Goal: Transaction & Acquisition: Download file/media

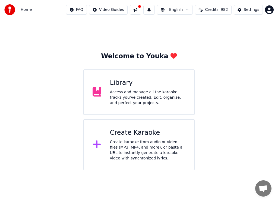
click at [137, 142] on div "Create karaoke from audio or video files (MP3, MP4, and more), or paste a URL t…" at bounding box center [147, 150] width 75 height 22
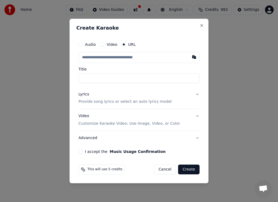
click at [166, 169] on button "Cancel" at bounding box center [165, 170] width 22 height 10
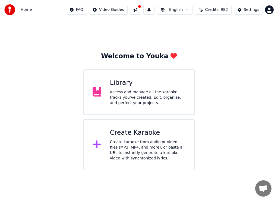
click at [130, 98] on div "Access and manage all the karaoke tracks you’ve created. Edit, organize, and pe…" at bounding box center [147, 97] width 75 height 16
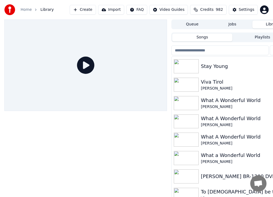
scroll to position [36, 0]
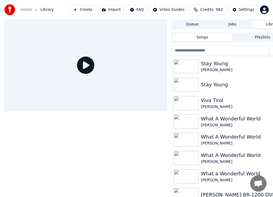
click at [94, 10] on button "Create" at bounding box center [83, 10] width 26 height 10
click at [118, 10] on button "Import" at bounding box center [111, 10] width 26 height 10
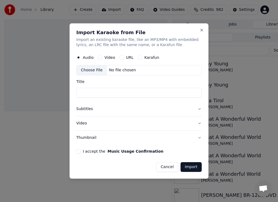
click at [91, 92] on input "Title" at bounding box center [138, 93] width 125 height 10
click at [78, 152] on button "I accept the Music Usage Confirmation" at bounding box center [78, 151] width 4 height 4
click at [188, 168] on button "Import" at bounding box center [190, 167] width 21 height 10
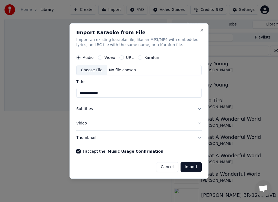
click at [188, 167] on button "Import" at bounding box center [190, 167] width 21 height 10
click at [91, 71] on div "Choose File" at bounding box center [91, 71] width 30 height 10
type input "**********"
click at [189, 168] on button "Import" at bounding box center [190, 167] width 21 height 10
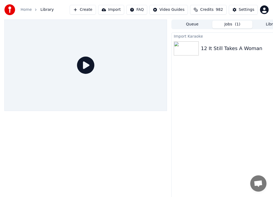
click at [86, 65] on icon at bounding box center [85, 65] width 17 height 17
click at [86, 66] on icon at bounding box center [85, 65] width 17 height 17
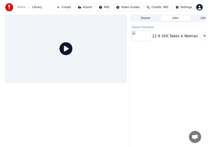
scroll to position [0, 20]
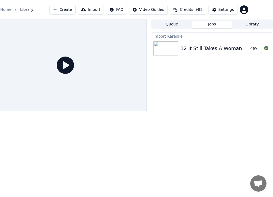
click at [255, 48] on button "Play" at bounding box center [253, 49] width 17 height 10
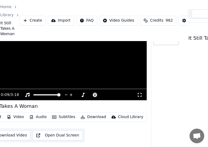
scroll to position [36, 20]
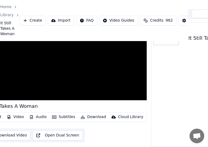
click at [37, 114] on button "Audio" at bounding box center [38, 118] width 22 height 8
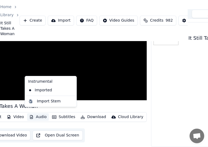
click at [37, 114] on button "Audio" at bounding box center [38, 118] width 22 height 8
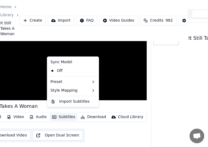
click at [60, 114] on button "Subtitles" at bounding box center [63, 118] width 27 height 8
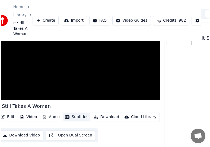
scroll to position [36, 0]
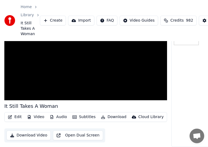
click at [17, 114] on button "Edit" at bounding box center [15, 118] width 18 height 8
click at [16, 119] on div "Edit Video Audio Subtitles Download Cloud Library Download Video Open Dual Scre…" at bounding box center [85, 128] width 163 height 30
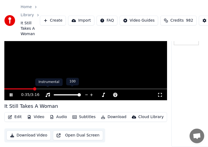
click at [49, 93] on icon at bounding box center [48, 95] width 4 height 4
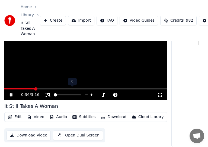
click at [49, 93] on icon at bounding box center [47, 95] width 5 height 4
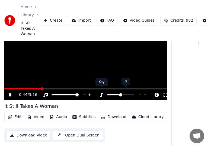
click at [102, 93] on icon at bounding box center [100, 95] width 5 height 4
click at [119, 94] on span at bounding box center [120, 95] width 3 height 3
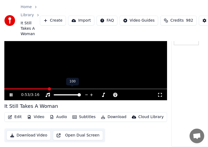
click at [88, 92] on icon at bounding box center [86, 94] width 5 height 5
click at [92, 92] on icon at bounding box center [91, 94] width 5 height 5
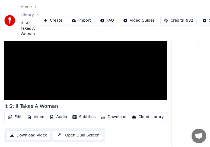
click at [57, 114] on button "Audio" at bounding box center [58, 118] width 22 height 8
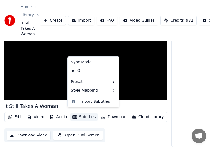
click at [80, 114] on button "Subtitles" at bounding box center [83, 118] width 27 height 8
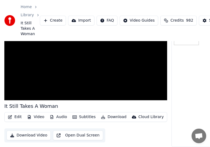
click at [113, 114] on button "Download" at bounding box center [114, 118] width 30 height 8
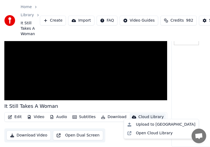
click at [139, 115] on div "Cloud Library" at bounding box center [150, 117] width 25 height 5
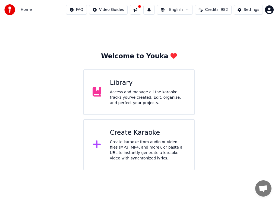
click at [128, 148] on div "Create karaoke from audio or video files (MP3, MP4, and more), or paste a URL t…" at bounding box center [147, 150] width 75 height 22
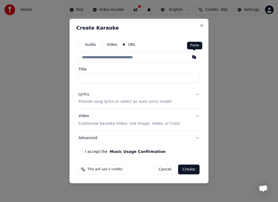
click at [194, 56] on button "button" at bounding box center [193, 57] width 11 height 10
type input "**********"
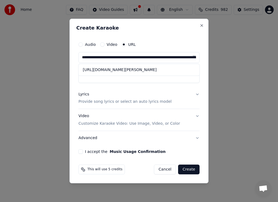
click at [81, 151] on button "I accept the Music Usage Confirmation" at bounding box center [80, 151] width 4 height 4
click at [188, 169] on button "Create" at bounding box center [188, 170] width 21 height 10
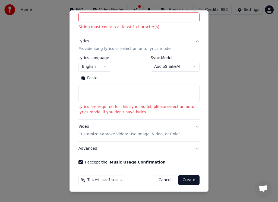
scroll to position [60, 0]
click at [187, 178] on button "Create" at bounding box center [188, 180] width 21 height 10
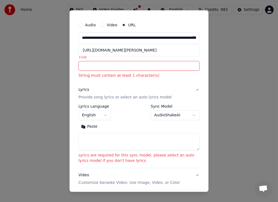
scroll to position [10, 0]
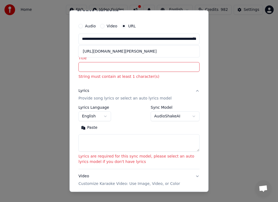
click at [96, 69] on input "Title" at bounding box center [138, 67] width 121 height 10
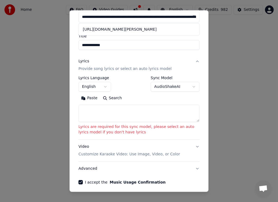
scroll to position [46, 0]
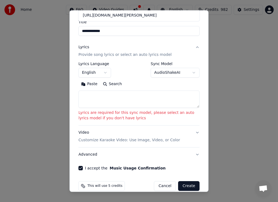
type input "**********"
click at [184, 187] on button "Create" at bounding box center [188, 186] width 21 height 10
click at [183, 186] on button "Create" at bounding box center [188, 186] width 21 height 10
click at [182, 186] on button "Create" at bounding box center [188, 186] width 21 height 10
click at [186, 187] on button "Create" at bounding box center [188, 186] width 21 height 10
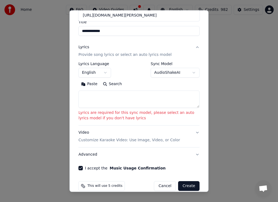
click at [186, 187] on button "Create" at bounding box center [188, 186] width 21 height 10
click at [190, 71] on body "**********" at bounding box center [139, 85] width 278 height 170
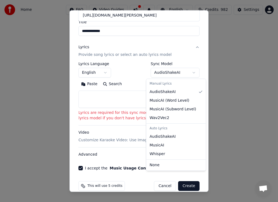
select select "****"
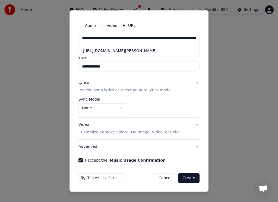
scroll to position [11, 0]
click at [182, 178] on button "Create" at bounding box center [188, 178] width 21 height 10
click at [181, 176] on button "Create" at bounding box center [188, 178] width 21 height 10
click at [182, 176] on button "Create" at bounding box center [188, 178] width 21 height 10
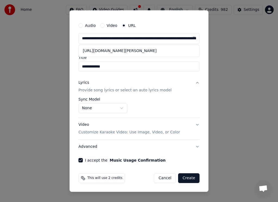
click at [182, 177] on button "Create" at bounding box center [188, 178] width 21 height 10
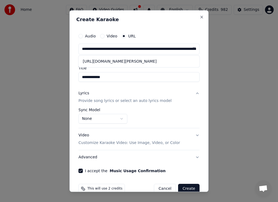
scroll to position [3, 0]
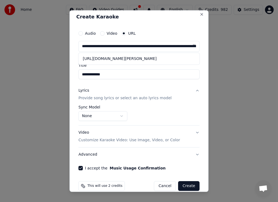
click at [81, 33] on button "Audio" at bounding box center [80, 33] width 4 height 4
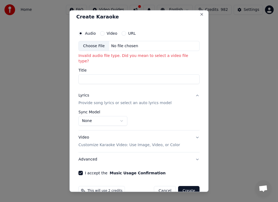
click at [187, 186] on button "Create" at bounding box center [188, 191] width 21 height 10
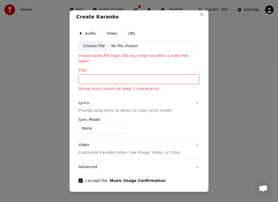
click at [93, 76] on input "Title" at bounding box center [138, 79] width 121 height 10
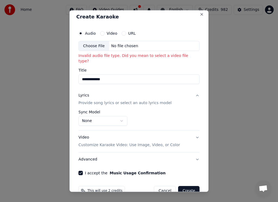
type input "**********"
click at [187, 186] on button "Create" at bounding box center [188, 191] width 21 height 10
click at [190, 170] on body "**********" at bounding box center [139, 85] width 278 height 170
select select "**********"
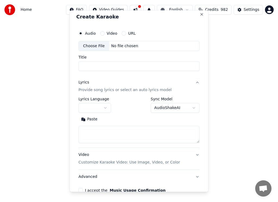
click at [192, 170] on html "**********" at bounding box center [139, 85] width 278 height 170
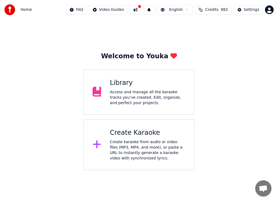
click at [131, 147] on div "Create karaoke from audio or video files (MP3, MP4, and more), or paste a URL t…" at bounding box center [147, 150] width 75 height 22
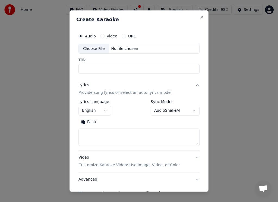
click at [123, 36] on button "URL" at bounding box center [123, 36] width 4 height 4
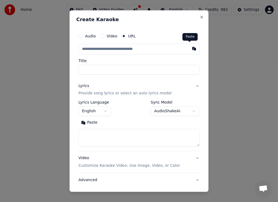
click at [189, 49] on button "button" at bounding box center [193, 48] width 11 height 10
type input "**********"
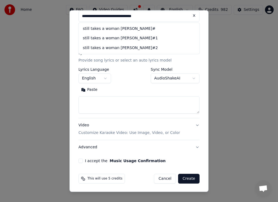
scroll to position [33, 0]
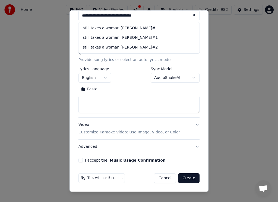
click at [80, 161] on button "I accept the Music Usage Confirmation" at bounding box center [80, 160] width 4 height 4
click at [185, 179] on button "Create" at bounding box center [188, 178] width 21 height 10
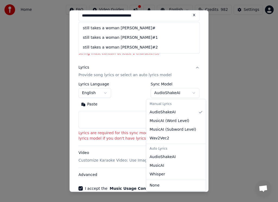
click at [189, 90] on body "**********" at bounding box center [139, 85] width 278 height 170
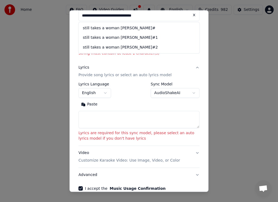
click at [161, 113] on textarea at bounding box center [138, 119] width 121 height 17
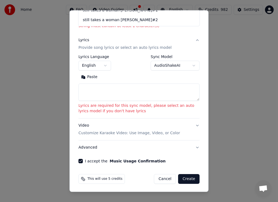
scroll to position [62, 0]
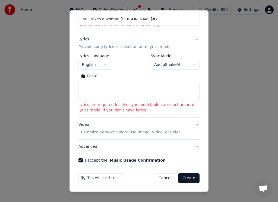
click at [185, 176] on button "Create" at bounding box center [188, 178] width 21 height 10
click at [158, 106] on p "Lyrics are required for this sync model, please select an auto lyrics model if …" at bounding box center [138, 107] width 121 height 11
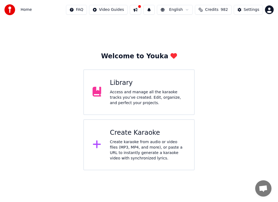
click at [141, 10] on button at bounding box center [135, 10] width 11 height 10
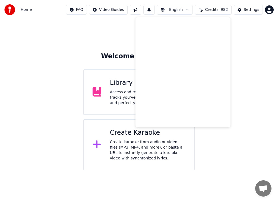
click at [133, 19] on div "Home FAQ Video Guides English Credits 982 Settings" at bounding box center [139, 10] width 278 height 20
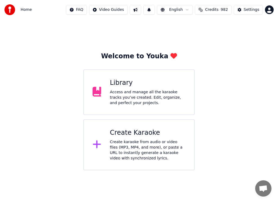
click at [121, 10] on html "Home FAQ Video Guides English Credits 982 Settings Welcome to Youka Library Acc…" at bounding box center [139, 85] width 278 height 170
click at [91, 21] on html "Home FAQ Video Guides English Credits 982 Settings Welcome to Youka Library Acc…" at bounding box center [139, 85] width 278 height 170
click at [129, 97] on div "Access and manage all the karaoke tracks you’ve created. Edit, organize, and pe…" at bounding box center [147, 97] width 75 height 16
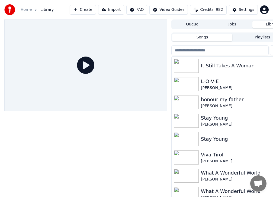
click at [194, 67] on img at bounding box center [186, 66] width 25 height 14
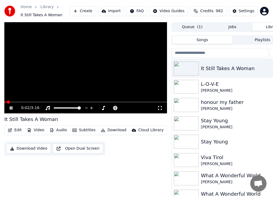
click at [11, 106] on icon at bounding box center [15, 108] width 12 height 4
click at [47, 107] on icon at bounding box center [47, 108] width 5 height 4
click at [11, 108] on icon at bounding box center [10, 108] width 3 height 4
click at [80, 107] on span at bounding box center [78, 108] width 3 height 3
click at [36, 130] on button "Video" at bounding box center [35, 131] width 21 height 8
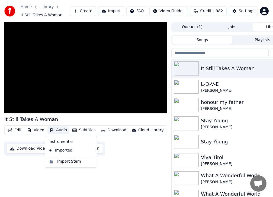
click at [62, 143] on div "Instrumental" at bounding box center [70, 142] width 49 height 9
click at [62, 142] on div "Instrumental" at bounding box center [70, 142] width 49 height 9
click at [60, 161] on div "Import Stem" at bounding box center [69, 161] width 24 height 5
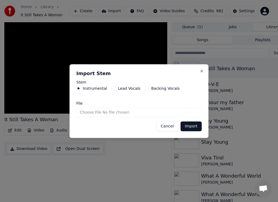
click at [171, 126] on button "Cancel" at bounding box center [167, 126] width 22 height 10
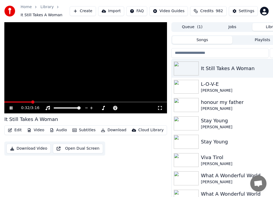
click at [9, 107] on icon at bounding box center [15, 108] width 12 height 4
click at [187, 107] on img at bounding box center [186, 105] width 25 height 14
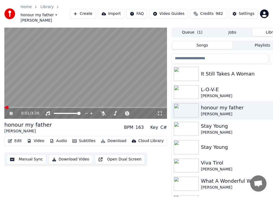
click at [20, 107] on span at bounding box center [85, 107] width 163 height 1
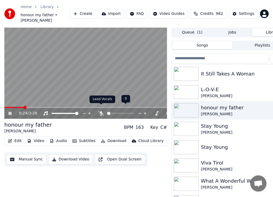
click at [102, 111] on icon at bounding box center [100, 113] width 5 height 4
click at [102, 111] on icon at bounding box center [101, 113] width 3 height 4
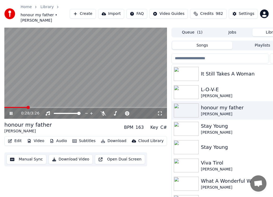
click at [11, 111] on icon at bounding box center [15, 113] width 12 height 4
click at [182, 72] on img at bounding box center [186, 74] width 25 height 14
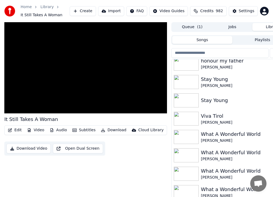
scroll to position [36, 0]
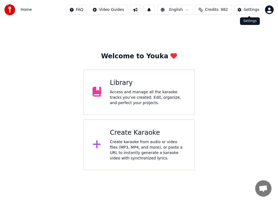
click at [251, 9] on div "Settings" at bounding box center [250, 9] width 15 height 5
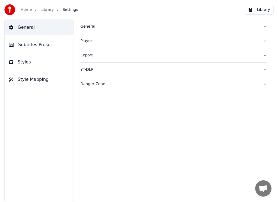
click at [251, 9] on button "Library" at bounding box center [258, 10] width 29 height 10
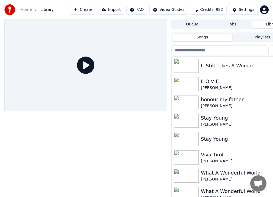
click at [124, 11] on button "Import" at bounding box center [111, 10] width 26 height 10
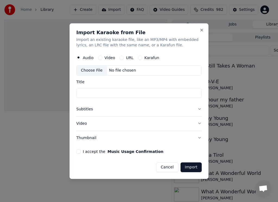
click at [115, 71] on div "No file chosen" at bounding box center [122, 70] width 31 height 5
type input "**********"
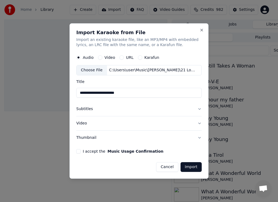
click at [78, 152] on button "I accept the Music Usage Confirmation" at bounding box center [78, 151] width 4 height 4
click at [194, 165] on button "Import" at bounding box center [190, 167] width 21 height 10
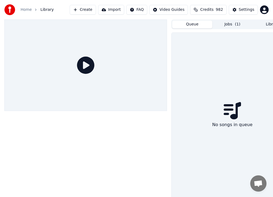
click at [190, 25] on button "Queue" at bounding box center [192, 25] width 40 height 8
click at [228, 32] on div "No songs in queue" at bounding box center [232, 115] width 122 height 169
click at [222, 20] on div "Queue Jobs ( 1 ) Library" at bounding box center [232, 25] width 122 height 10
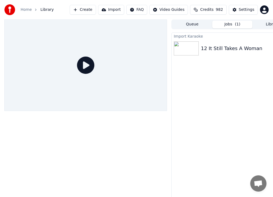
click at [224, 22] on button "Jobs ( 1 )" at bounding box center [232, 25] width 40 height 8
click at [142, 9] on html "Home Library Create Import FAQ Video Guides Credits 982 Settings Queue Jobs ( 1…" at bounding box center [136, 98] width 273 height 197
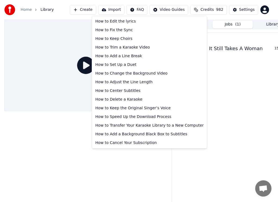
click at [212, 9] on html "Home Library Create Import FAQ Video Guides Credits 982 Settings Queue Jobs ( 1…" at bounding box center [139, 101] width 278 height 202
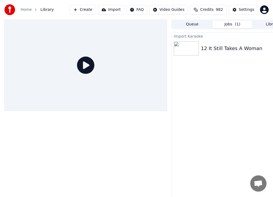
click at [115, 9] on button "Import" at bounding box center [111, 10] width 26 height 10
click at [96, 9] on button "Create" at bounding box center [83, 10] width 26 height 10
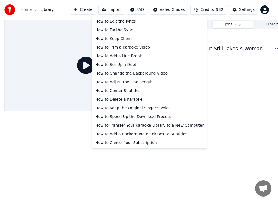
click at [145, 9] on html "Home Library Create Import FAQ Video Guides Credits 982 Settings Queue Jobs ( 1…" at bounding box center [139, 101] width 278 height 202
click at [145, 10] on html "Home Library Create Import FAQ Video Guides Credits 982 Settings Queue Jobs ( 1…" at bounding box center [139, 101] width 278 height 202
click at [174, 9] on html "Home Library Create Import FAQ Video Guides Credits 982 Settings Queue Jobs ( 1…" at bounding box center [139, 101] width 278 height 202
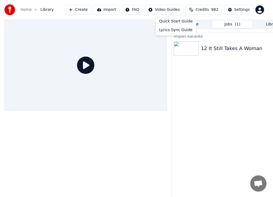
click at [174, 9] on html "Home Library Create Import FAQ Video Guides Credits 982 Settings Queue Jobs ( 1…" at bounding box center [136, 98] width 273 height 197
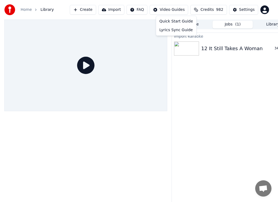
click at [149, 26] on html "Home Library Create Import FAQ Video Guides Credits 982 Settings Queue Jobs ( 1…" at bounding box center [139, 101] width 278 height 202
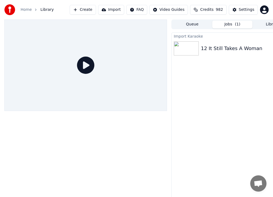
click at [88, 64] on icon at bounding box center [85, 65] width 17 height 17
click at [86, 65] on icon at bounding box center [85, 65] width 17 height 17
click at [266, 24] on button "Library" at bounding box center [272, 25] width 40 height 8
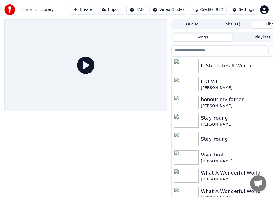
click at [197, 66] on img at bounding box center [186, 66] width 25 height 14
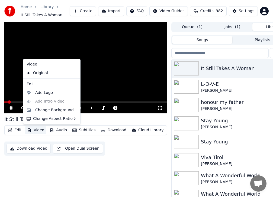
click at [33, 130] on button "Video" at bounding box center [35, 131] width 21 height 8
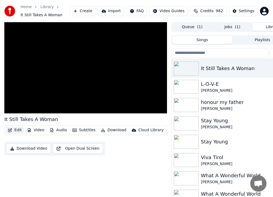
click at [20, 131] on button "Edit" at bounding box center [15, 131] width 18 height 8
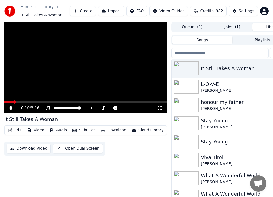
click at [12, 108] on icon at bounding box center [11, 108] width 3 height 3
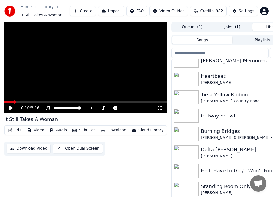
scroll to position [488, 0]
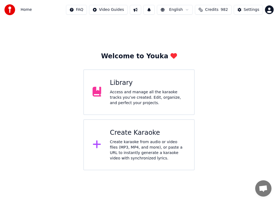
click at [142, 151] on div "Create karaoke from audio or video files (MP3, MP4, and more), or paste a URL t…" at bounding box center [147, 150] width 75 height 22
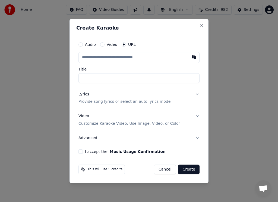
click at [93, 58] on input "text" at bounding box center [138, 57] width 121 height 11
click at [79, 152] on button "I accept the Music Usage Confirmation" at bounding box center [80, 151] width 4 height 4
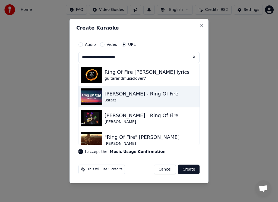
scroll to position [90, 0]
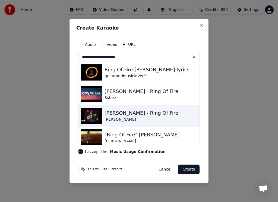
click at [95, 114] on img at bounding box center [92, 116] width 22 height 16
type input "**********"
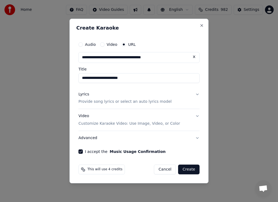
click at [190, 169] on button "Create" at bounding box center [188, 170] width 21 height 10
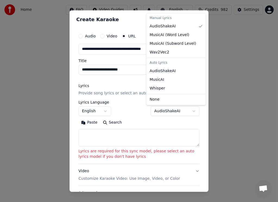
click at [189, 111] on body "**********" at bounding box center [139, 85] width 278 height 170
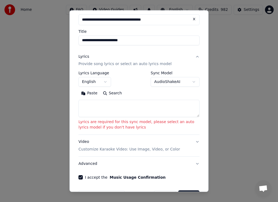
scroll to position [36, 0]
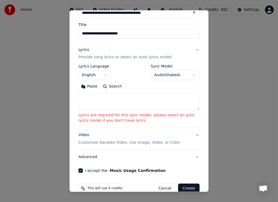
click at [181, 187] on button "Create" at bounding box center [188, 189] width 21 height 10
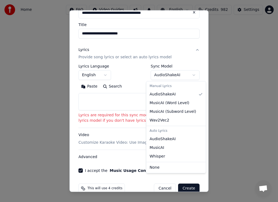
click at [188, 73] on body "**********" at bounding box center [139, 85] width 278 height 170
select select "**********"
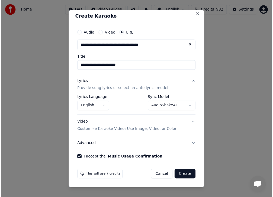
scroll to position [3, 0]
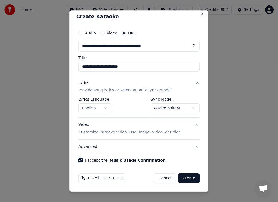
click at [181, 178] on button "Create" at bounding box center [188, 178] width 21 height 10
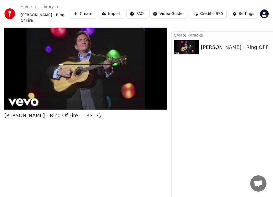
scroll to position [9, 0]
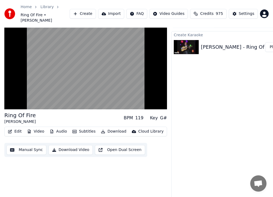
click at [222, 117] on div "Create Karaoke Johnny Cash - Ring Of Fire Play" at bounding box center [232, 115] width 122 height 168
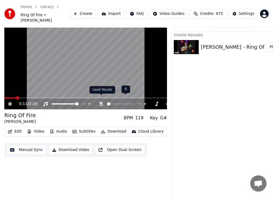
click at [102, 102] on icon at bounding box center [100, 104] width 5 height 4
click at [102, 102] on icon at bounding box center [101, 104] width 3 height 4
click at [102, 102] on icon at bounding box center [100, 104] width 5 height 4
click at [101, 102] on icon at bounding box center [101, 104] width 3 height 4
click at [101, 102] on icon at bounding box center [100, 104] width 5 height 4
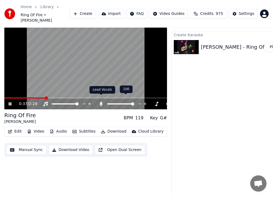
click at [101, 102] on icon at bounding box center [101, 104] width 3 height 4
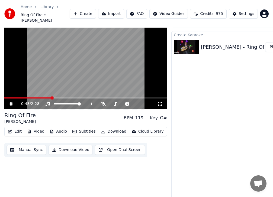
click at [204, 78] on div "Create Karaoke Johnny Cash - Ring Of Fire Play" at bounding box center [232, 115] width 122 height 168
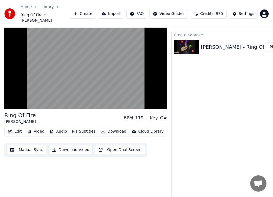
click at [202, 76] on div "Create Karaoke Johnny Cash - Ring Of Fire Play" at bounding box center [232, 115] width 122 height 168
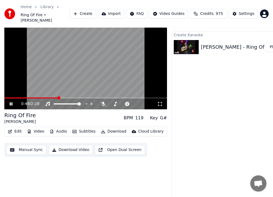
drag, startPoint x: 12, startPoint y: 97, endPoint x: 18, endPoint y: 93, distance: 6.7
click at [13, 102] on icon at bounding box center [15, 104] width 12 height 4
click at [121, 10] on button "Import" at bounding box center [111, 14] width 26 height 10
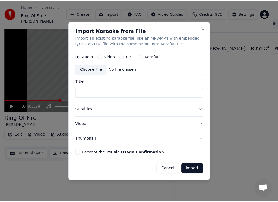
scroll to position [5, 0]
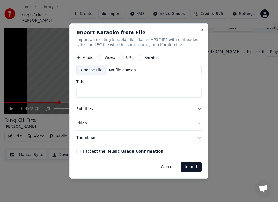
click at [91, 92] on input "Title" at bounding box center [138, 93] width 125 height 10
type input "**********"
click at [79, 151] on button "I accept the Music Usage Confirmation" at bounding box center [78, 151] width 4 height 4
click at [193, 167] on button "Import" at bounding box center [190, 167] width 21 height 10
click at [190, 167] on button "Import" at bounding box center [190, 167] width 21 height 10
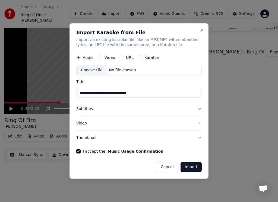
click at [190, 167] on button "Import" at bounding box center [190, 167] width 21 height 10
click at [190, 169] on button "Import" at bounding box center [190, 167] width 21 height 10
click at [122, 57] on button "URL" at bounding box center [121, 58] width 4 height 4
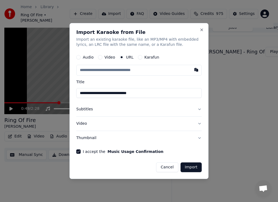
click at [192, 165] on button "Import" at bounding box center [190, 167] width 21 height 10
click at [101, 81] on label "Title" at bounding box center [138, 82] width 125 height 4
click at [101, 88] on input "**********" at bounding box center [138, 93] width 125 height 10
drag, startPoint x: 135, startPoint y: 91, endPoint x: 86, endPoint y: 94, distance: 48.6
click at [78, 97] on input "**********" at bounding box center [138, 93] width 125 height 10
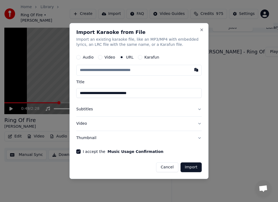
click at [92, 81] on label "Title" at bounding box center [138, 82] width 125 height 4
click at [92, 88] on input "**********" at bounding box center [138, 93] width 125 height 10
click at [197, 70] on button "button" at bounding box center [196, 70] width 11 height 10
type input "**********"
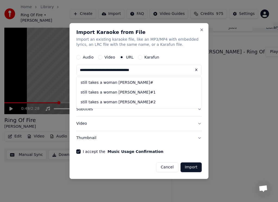
click at [191, 169] on button "Import" at bounding box center [190, 167] width 21 height 10
click at [190, 168] on button "Import" at bounding box center [190, 167] width 21 height 10
click at [190, 169] on button "Import" at bounding box center [190, 167] width 21 height 10
click at [190, 170] on button "Import" at bounding box center [190, 167] width 21 height 10
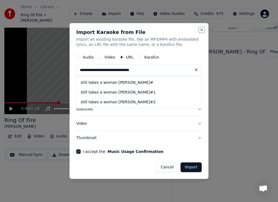
click at [201, 29] on button "Close" at bounding box center [201, 30] width 4 height 4
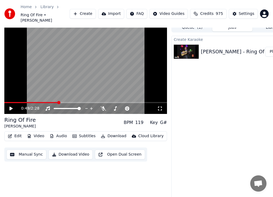
click at [93, 12] on button "Create" at bounding box center [83, 14] width 26 height 10
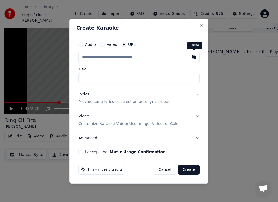
click at [194, 57] on button "button" at bounding box center [193, 57] width 11 height 10
type input "**********"
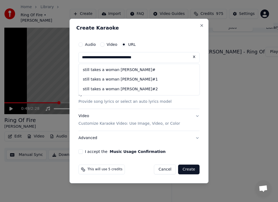
click at [82, 152] on button "I accept the Music Usage Confirmation" at bounding box center [80, 151] width 4 height 4
click at [187, 172] on button "Create" at bounding box center [188, 170] width 21 height 10
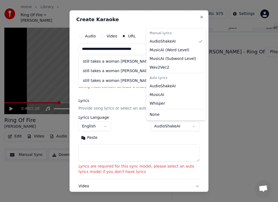
click at [188, 125] on body "**********" at bounding box center [136, 96] width 273 height 202
click at [167, 79] on div "Auto Lyrics" at bounding box center [175, 78] width 57 height 8
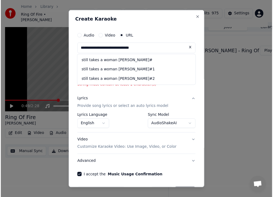
scroll to position [18, 0]
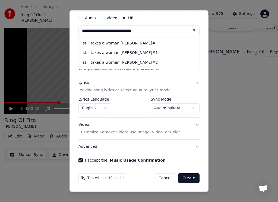
click at [183, 177] on button "Create" at bounding box center [188, 178] width 21 height 10
click at [127, 71] on p "String must contain at least 1 character(s)" at bounding box center [138, 68] width 121 height 5
click at [127, 73] on div "**********" at bounding box center [138, 87] width 125 height 155
click at [184, 177] on button "Create" at bounding box center [188, 178] width 21 height 10
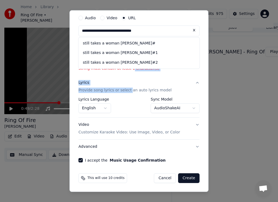
click at [183, 176] on button "Create" at bounding box center [188, 178] width 21 height 10
click at [162, 179] on button "Cancel" at bounding box center [165, 178] width 22 height 10
select select "**********"
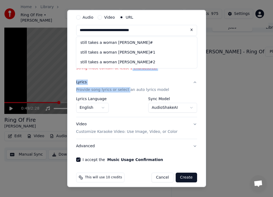
select select
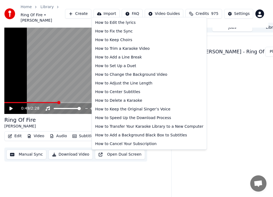
click at [147, 12] on html "Home Library Ring Of Fire • Johnny Cash Create Import FAQ Video Guides Credits …" at bounding box center [136, 93] width 273 height 197
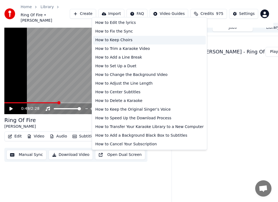
click at [119, 41] on div "How to Keep Choirs" at bounding box center [149, 40] width 113 height 9
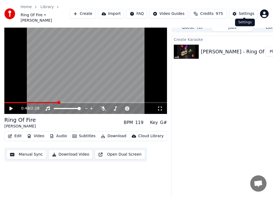
click at [244, 11] on div "Settings" at bounding box center [246, 13] width 15 height 5
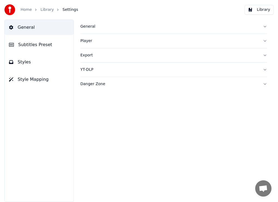
click at [244, 11] on div "Home Library Settings Library" at bounding box center [139, 10] width 278 height 20
click at [240, 14] on div "Home Library Settings Library" at bounding box center [139, 10] width 278 height 20
click at [29, 9] on link "Home" at bounding box center [26, 9] width 11 height 5
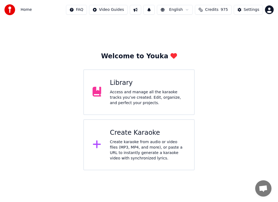
click at [131, 141] on div "Create karaoke from audio or video files (MP3, MP4, and more), or paste a URL t…" at bounding box center [147, 150] width 75 height 22
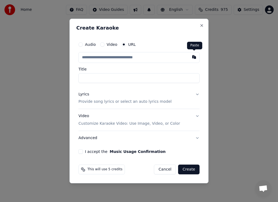
click at [194, 57] on button "button" at bounding box center [193, 57] width 11 height 10
type input "**********"
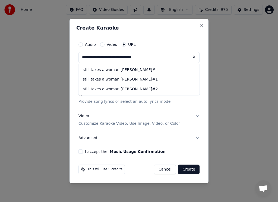
click at [82, 151] on button "I accept the Music Usage Confirmation" at bounding box center [80, 151] width 4 height 4
click at [190, 169] on button "Create" at bounding box center [188, 170] width 21 height 10
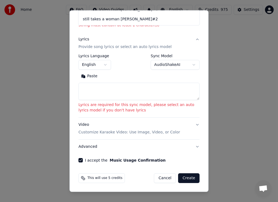
scroll to position [59, 0]
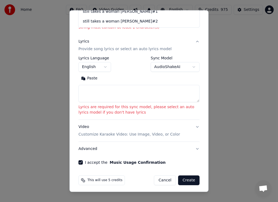
click at [157, 109] on p "Lyrics are required for this sync model, please select an auto lyrics model if …" at bounding box center [138, 109] width 121 height 11
click at [138, 111] on p "Lyrics are required for this sync model, please select an auto lyrics model if …" at bounding box center [138, 109] width 121 height 11
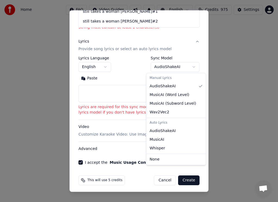
click at [187, 67] on body "**********" at bounding box center [139, 85] width 278 height 170
click at [160, 123] on div "Auto Lyrics" at bounding box center [175, 123] width 57 height 8
click at [155, 122] on div "Auto Lyrics" at bounding box center [175, 123] width 57 height 8
click at [156, 122] on div "Auto Lyrics" at bounding box center [175, 123] width 57 height 8
select select "**********"
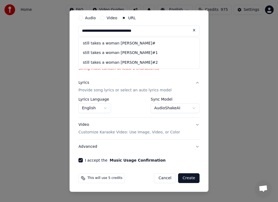
scroll to position [18, 0]
click at [194, 81] on button "Lyrics Provide song lyrics or select an auto lyrics model" at bounding box center [138, 87] width 121 height 22
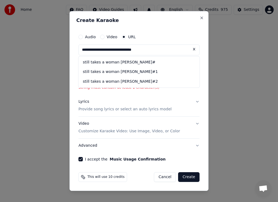
click at [191, 176] on button "Create" at bounding box center [188, 177] width 21 height 10
click at [193, 174] on button "Create" at bounding box center [188, 177] width 21 height 10
click at [191, 175] on button "Create" at bounding box center [188, 177] width 21 height 10
click at [190, 176] on button "Create" at bounding box center [188, 177] width 21 height 10
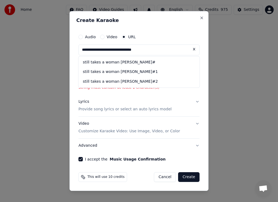
click at [197, 124] on button "Video Customize Karaoke Video: Use Image, Video, or Color" at bounding box center [138, 128] width 121 height 22
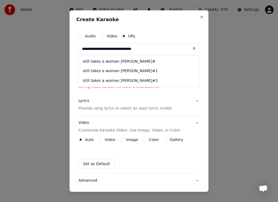
click at [196, 124] on div "**********" at bounding box center [138, 113] width 125 height 170
click at [192, 123] on button "Video Customize Karaoke Video: Use Image, Video, or Color" at bounding box center [138, 127] width 121 height 22
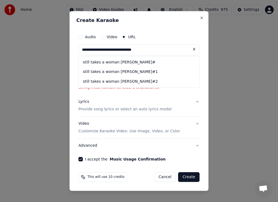
click at [192, 123] on button "Video Customize Karaoke Video: Use Image, Video, or Color" at bounding box center [138, 128] width 121 height 22
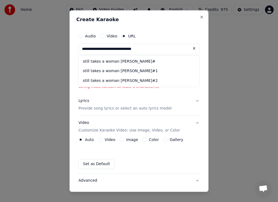
click at [100, 139] on button "Video" at bounding box center [100, 139] width 4 height 4
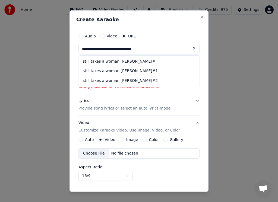
click at [96, 153] on div "Choose File" at bounding box center [94, 154] width 30 height 10
click at [199, 17] on button "Close" at bounding box center [201, 17] width 4 height 4
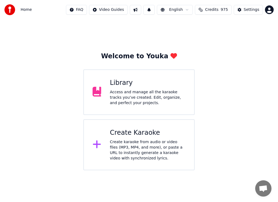
click at [141, 145] on div "Create karaoke from audio or video files (MP3, MP4, and more), or paste a URL t…" at bounding box center [147, 150] width 75 height 22
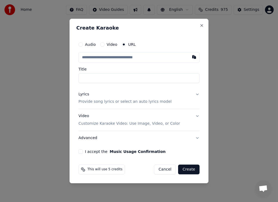
click at [99, 58] on input "text" at bounding box center [138, 57] width 121 height 11
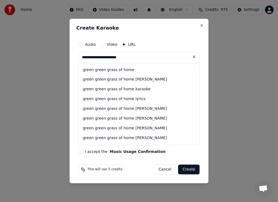
type input "**********"
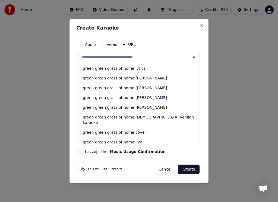
scroll to position [35, 0]
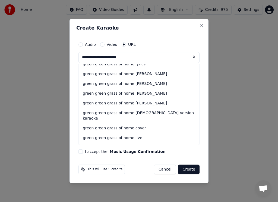
click at [81, 151] on button "I accept the Music Usage Confirmation" at bounding box center [80, 151] width 4 height 4
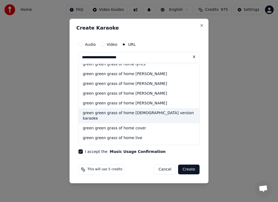
click at [121, 113] on div "green green grass of home female version karaoke" at bounding box center [138, 115] width 121 height 15
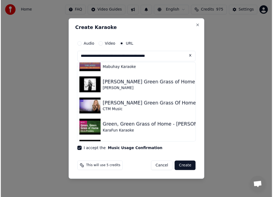
scroll to position [333, 0]
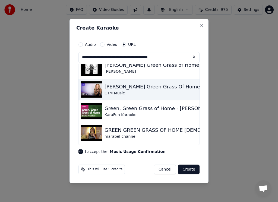
click at [92, 92] on img at bounding box center [92, 89] width 22 height 16
type input "**********"
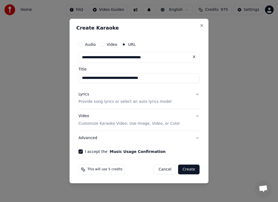
click at [190, 170] on button "Create" at bounding box center [188, 170] width 21 height 10
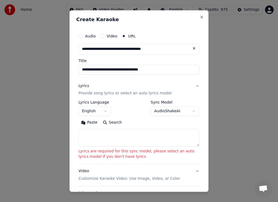
click at [166, 152] on p "Lyrics are required for this sync model, please select an auto lyrics model if …" at bounding box center [138, 154] width 121 height 11
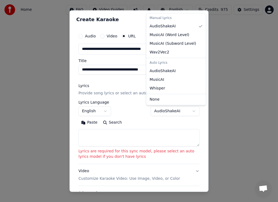
click at [188, 111] on body "**********" at bounding box center [139, 85] width 278 height 170
select select "**********"
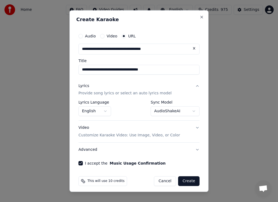
click at [180, 180] on button "Create" at bounding box center [188, 181] width 21 height 10
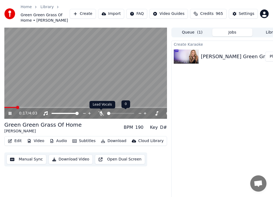
click at [100, 113] on icon at bounding box center [100, 113] width 5 height 4
click at [100, 113] on icon at bounding box center [101, 113] width 3 height 4
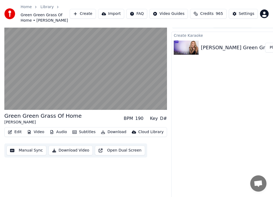
scroll to position [15, 0]
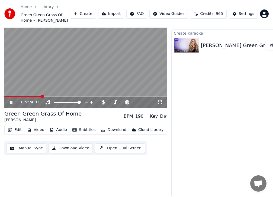
click at [85, 79] on video at bounding box center [85, 63] width 163 height 92
click at [115, 100] on icon at bounding box center [113, 102] width 5 height 4
click at [43, 100] on div "0:55 / 4:03" at bounding box center [89, 102] width 136 height 5
click at [12, 100] on icon at bounding box center [15, 102] width 12 height 4
click at [114, 100] on icon at bounding box center [112, 102] width 5 height 4
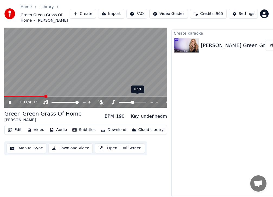
click at [131, 101] on span at bounding box center [132, 102] width 3 height 3
click at [11, 101] on icon at bounding box center [11, 102] width 3 height 3
click at [117, 127] on button "Download" at bounding box center [114, 130] width 30 height 8
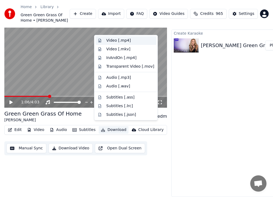
click at [115, 41] on div "Video [.mp4]" at bounding box center [118, 40] width 24 height 5
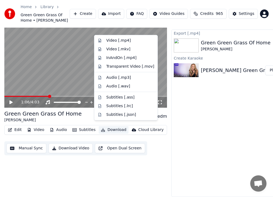
click at [114, 126] on button "Download" at bounding box center [114, 130] width 30 height 8
click at [120, 86] on div "Audio [.wav]" at bounding box center [118, 86] width 24 height 5
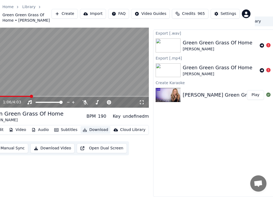
scroll to position [15, 18]
click at [261, 68] on icon at bounding box center [261, 70] width 4 height 4
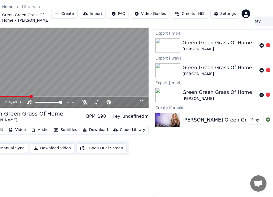
click at [261, 68] on icon at bounding box center [261, 70] width 4 height 4
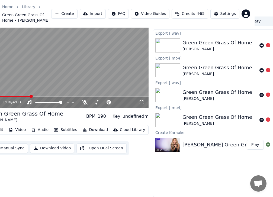
click at [262, 43] on icon at bounding box center [261, 45] width 4 height 4
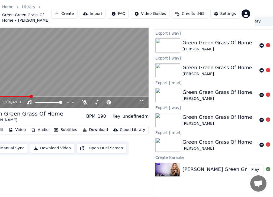
click at [262, 43] on icon at bounding box center [261, 45] width 4 height 4
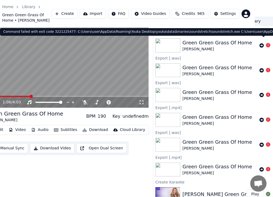
click at [266, 43] on icon at bounding box center [268, 45] width 4 height 4
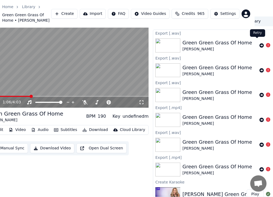
click at [259, 43] on icon at bounding box center [261, 45] width 4 height 4
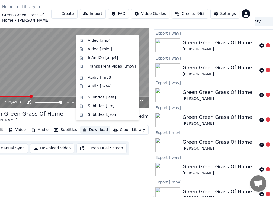
click at [90, 126] on button "Download" at bounding box center [95, 130] width 30 height 8
click at [95, 87] on div "Audio [.wav]" at bounding box center [100, 86] width 24 height 5
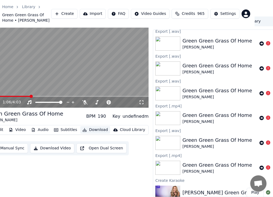
scroll to position [53, 0]
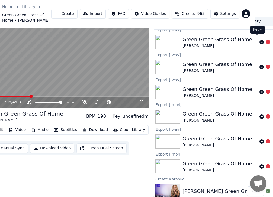
click at [259, 40] on icon at bounding box center [261, 42] width 4 height 4
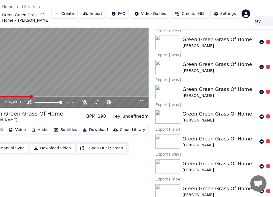
scroll to position [78, 0]
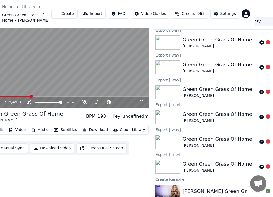
click at [259, 40] on icon at bounding box center [261, 42] width 4 height 4
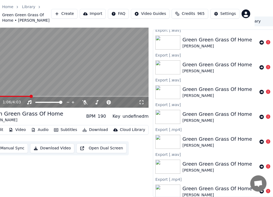
click at [259, 65] on icon at bounding box center [261, 67] width 4 height 4
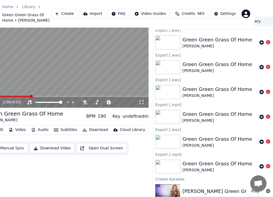
click at [259, 40] on icon at bounding box center [261, 42] width 4 height 4
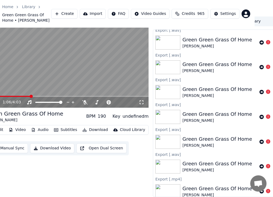
scroll to position [177, 0]
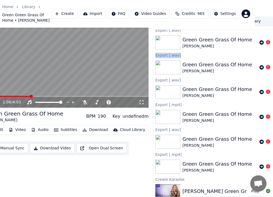
click at [259, 40] on icon at bounding box center [261, 42] width 4 height 4
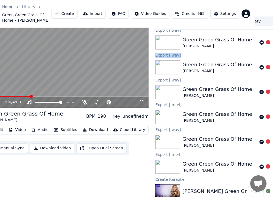
click at [259, 40] on icon at bounding box center [261, 42] width 4 height 4
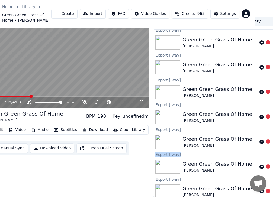
scroll to position [376, 0]
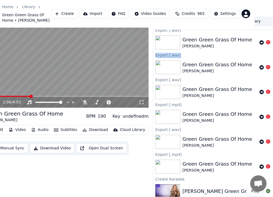
click at [266, 140] on icon at bounding box center [268, 142] width 4 height 4
click at [79, 46] on video at bounding box center [67, 63] width 163 height 92
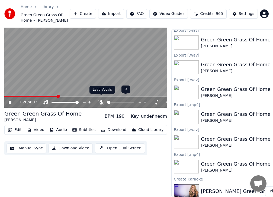
click at [101, 100] on icon at bounding box center [100, 102] width 5 height 4
click at [101, 100] on icon at bounding box center [101, 102] width 3 height 4
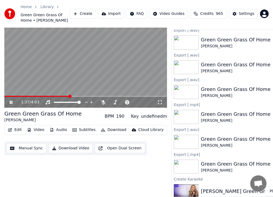
click at [13, 100] on icon at bounding box center [15, 102] width 12 height 4
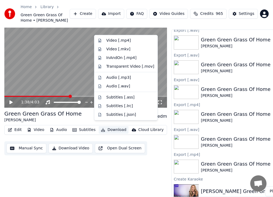
click at [114, 126] on button "Download" at bounding box center [114, 130] width 30 height 8
click at [113, 77] on div "Audio [.mp3]" at bounding box center [118, 77] width 25 height 5
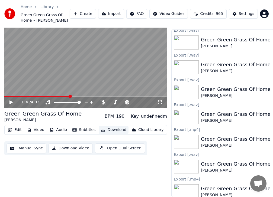
scroll to position [401, 0]
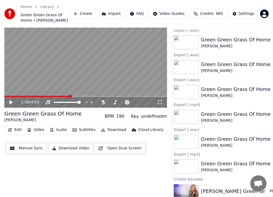
click at [69, 145] on button "Download Video" at bounding box center [71, 149] width 44 height 10
click at [197, 181] on div "Download Video" at bounding box center [193, 181] width 28 height 5
click at [192, 181] on div "Download Video" at bounding box center [193, 181] width 28 height 5
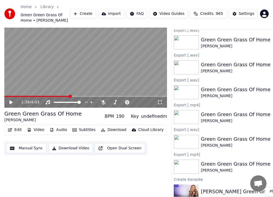
scroll to position [0, 0]
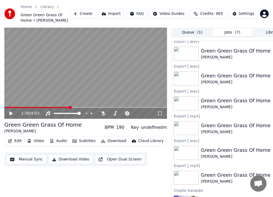
click at [268, 33] on button "Library" at bounding box center [272, 32] width 40 height 8
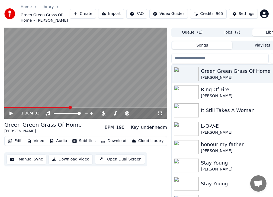
click at [198, 73] on img at bounding box center [186, 74] width 25 height 14
click at [188, 72] on img at bounding box center [186, 74] width 25 height 14
click at [188, 71] on img at bounding box center [186, 74] width 25 height 14
click at [187, 73] on img at bounding box center [186, 74] width 25 height 14
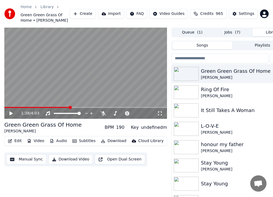
click at [188, 72] on img at bounding box center [186, 74] width 25 height 14
click at [186, 78] on img at bounding box center [186, 74] width 25 height 14
click at [187, 76] on img at bounding box center [186, 74] width 25 height 14
click at [187, 75] on img at bounding box center [186, 74] width 25 height 14
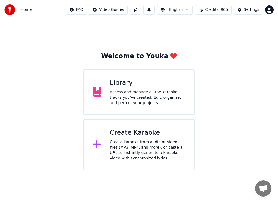
click at [128, 92] on div "Access and manage all the karaoke tracks you’ve created. Edit, organize, and pe…" at bounding box center [147, 97] width 75 height 16
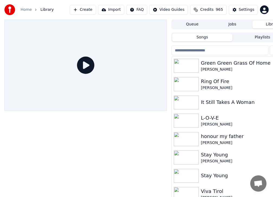
click at [182, 64] on img at bounding box center [186, 66] width 25 height 14
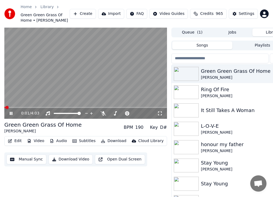
click at [13, 112] on icon at bounding box center [15, 113] width 12 height 4
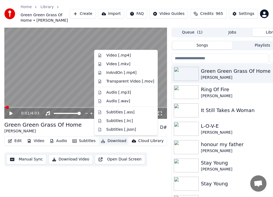
click at [112, 141] on button "Download" at bounding box center [114, 141] width 30 height 8
click at [115, 100] on div "Audio [.wav]" at bounding box center [118, 101] width 24 height 5
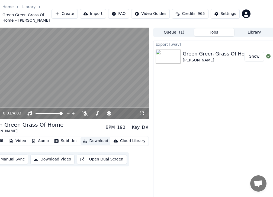
scroll to position [0, 20]
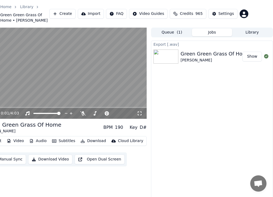
click at [60, 159] on button "Download Video" at bounding box center [50, 160] width 44 height 10
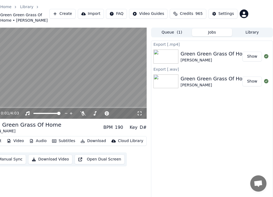
click at [253, 56] on button "Show" at bounding box center [252, 57] width 20 height 10
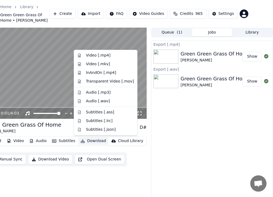
click at [92, 140] on button "Download" at bounding box center [93, 141] width 30 height 8
click at [102, 101] on div "Audio [.wav]" at bounding box center [98, 101] width 24 height 5
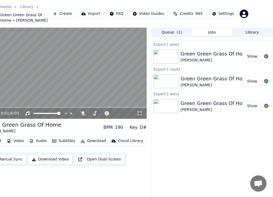
click at [252, 57] on button "Show" at bounding box center [252, 57] width 20 height 10
